Goal: Task Accomplishment & Management: Manage account settings

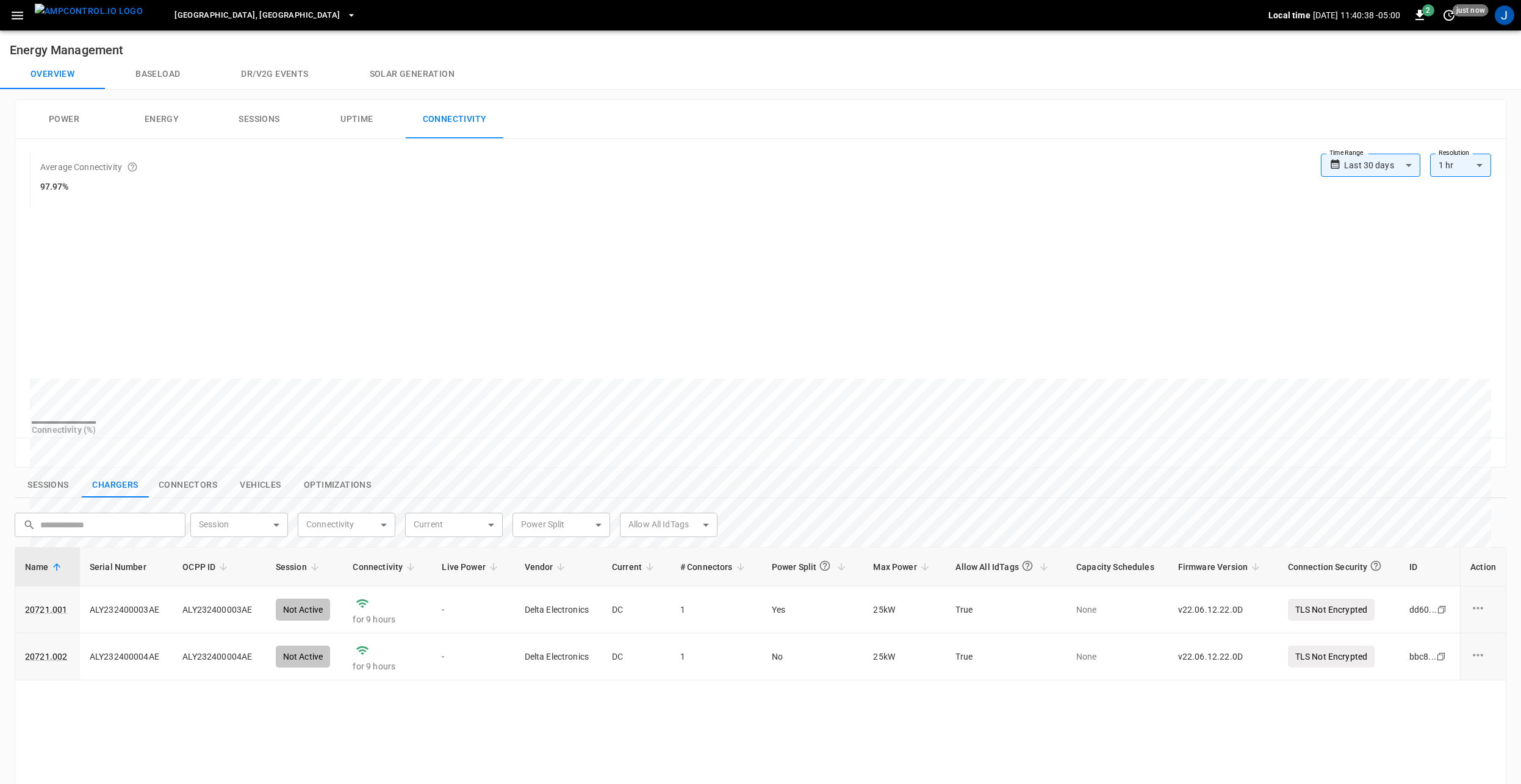
click at [20, 16] on icon "button" at bounding box center [17, 16] width 12 height 8
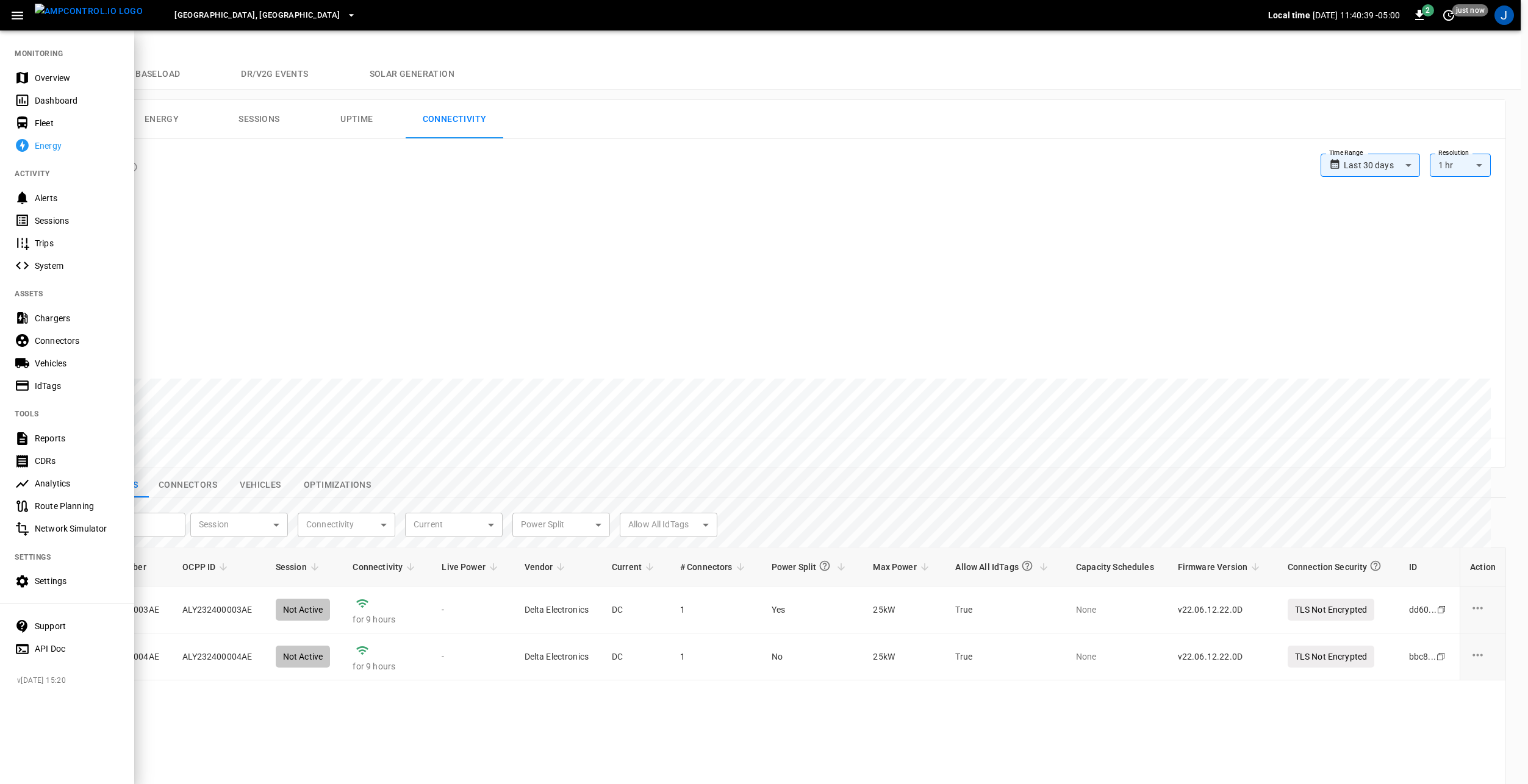
drag, startPoint x: 707, startPoint y: 26, endPoint x: 851, endPoint y: 36, distance: 144.3
click at [707, 25] on div "[GEOGRAPHIC_DATA], [GEOGRAPHIC_DATA]" at bounding box center [710, 15] width 1116 height 29
click at [1506, 15] on div "J" at bounding box center [1504, 16] width 20 height 20
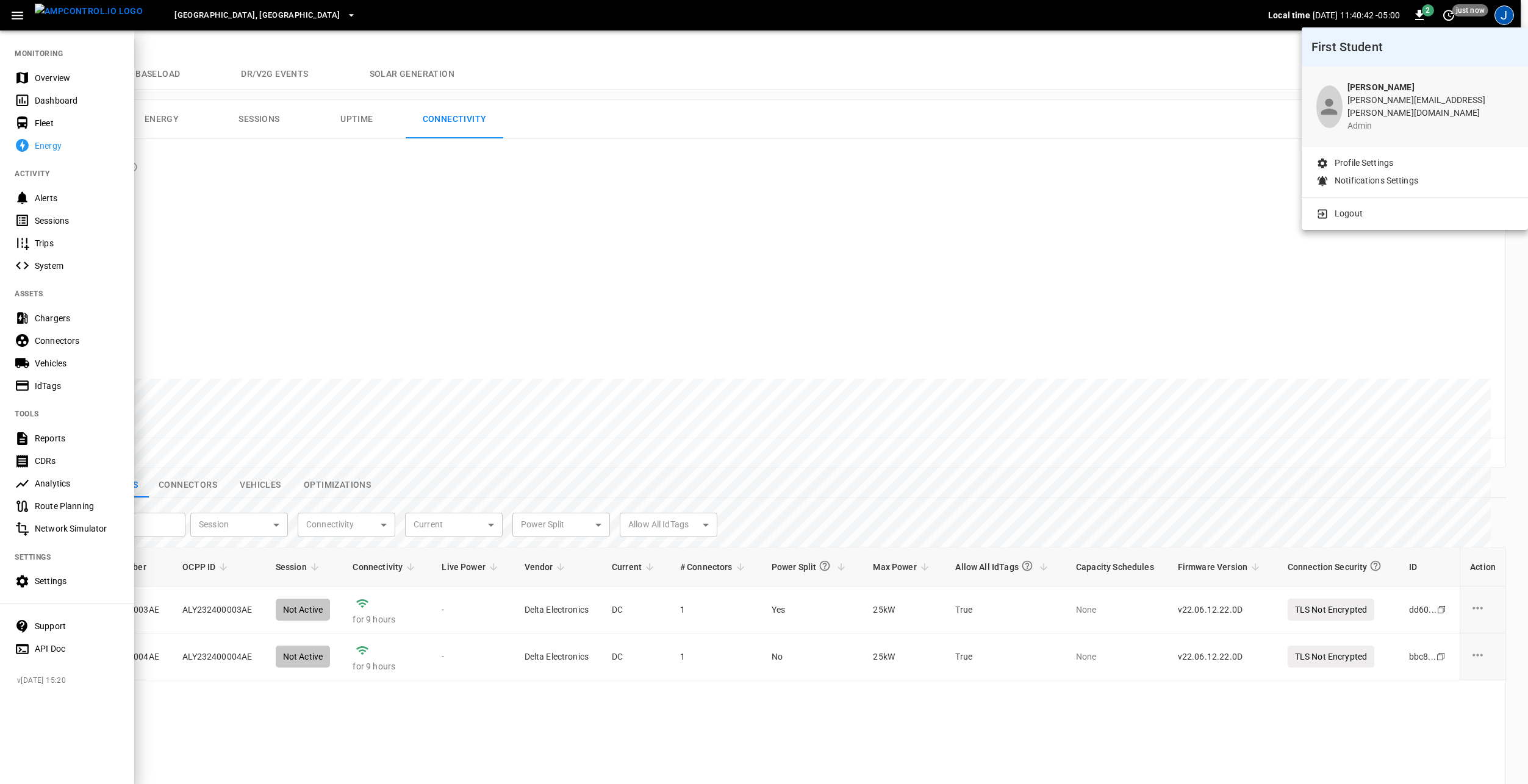
click at [1366, 210] on li "Logout" at bounding box center [1415, 213] width 197 height 12
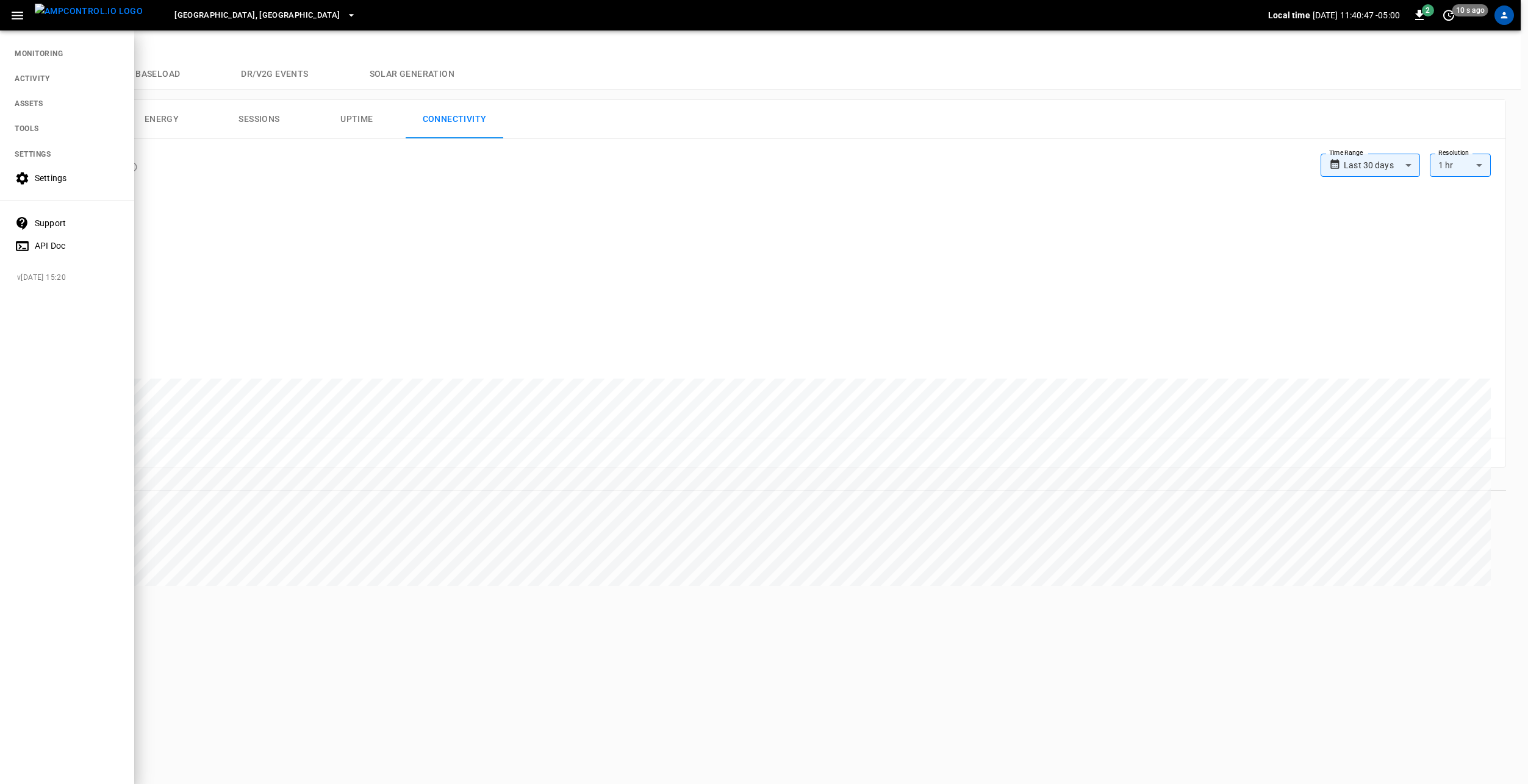
click at [1045, 106] on div at bounding box center [764, 392] width 1528 height 784
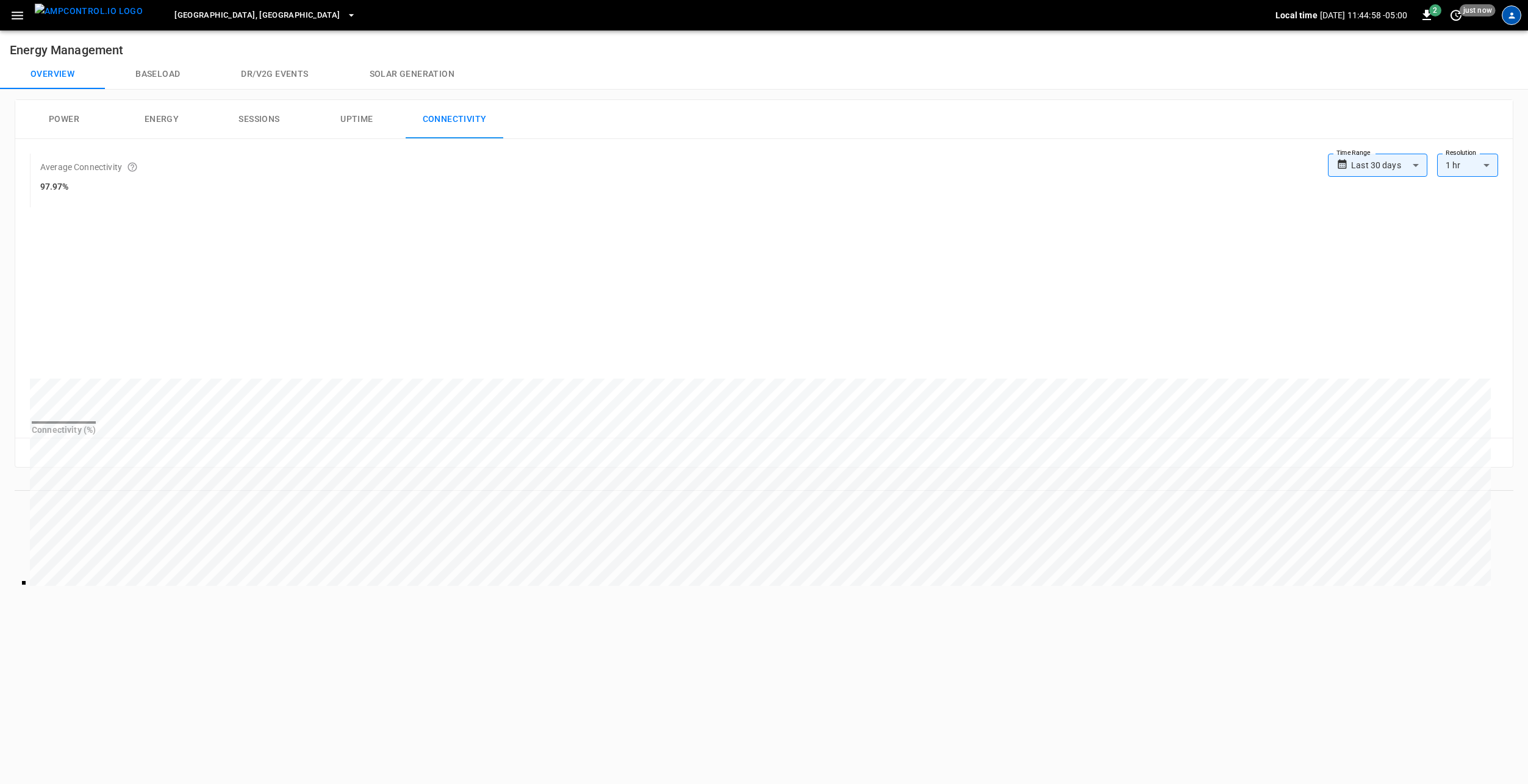
click at [1515, 15] on icon "profile-icon" at bounding box center [1511, 15] width 9 height 9
drag, startPoint x: 1443, startPoint y: 135, endPoint x: 1401, endPoint y: 155, distance: 46.5
click at [1443, 135] on p "Profile Settings" at bounding box center [1449, 135] width 59 height 12
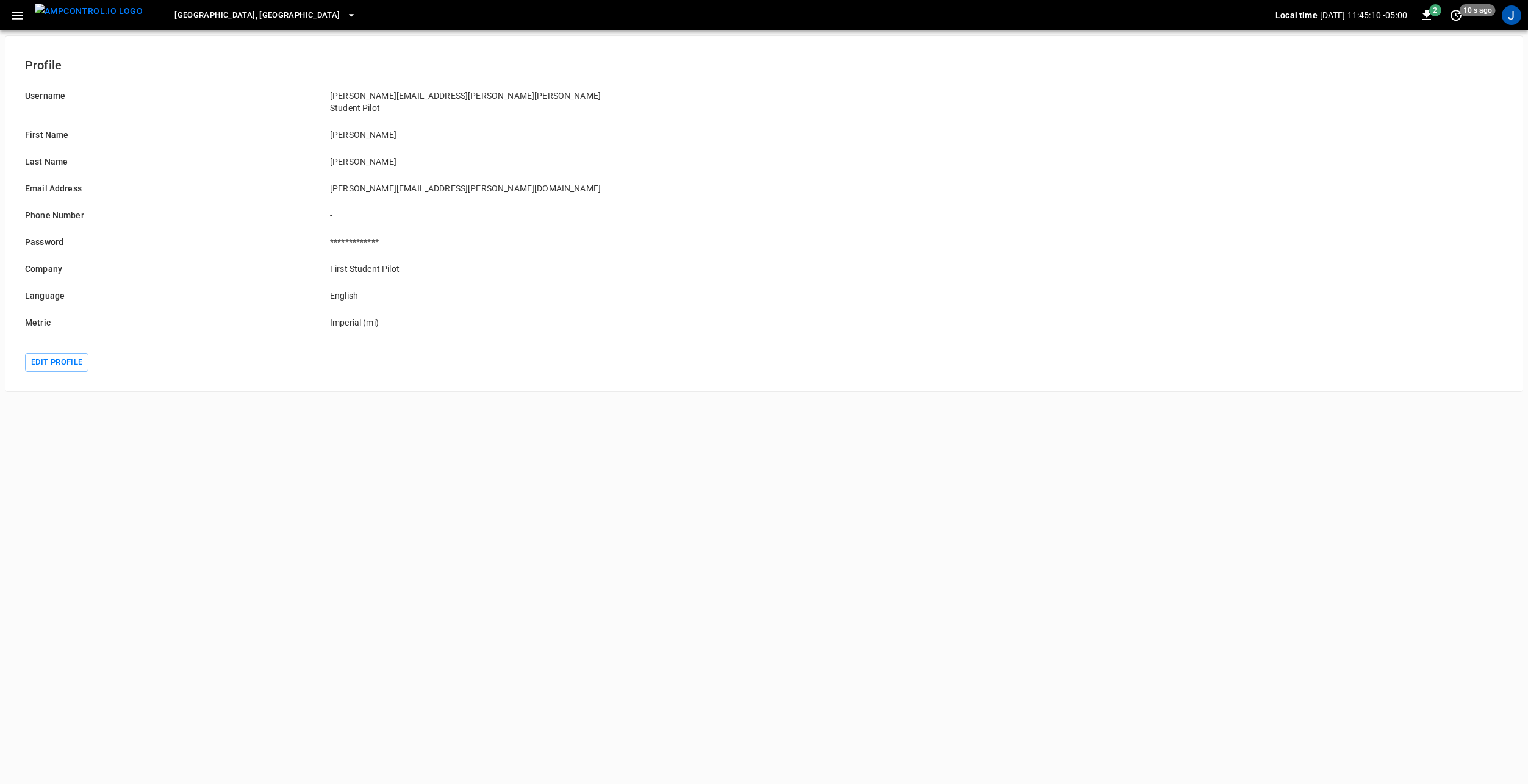
click at [248, 397] on html "**********" at bounding box center [764, 198] width 1528 height 397
